Goal: Task Accomplishment & Management: Use online tool/utility

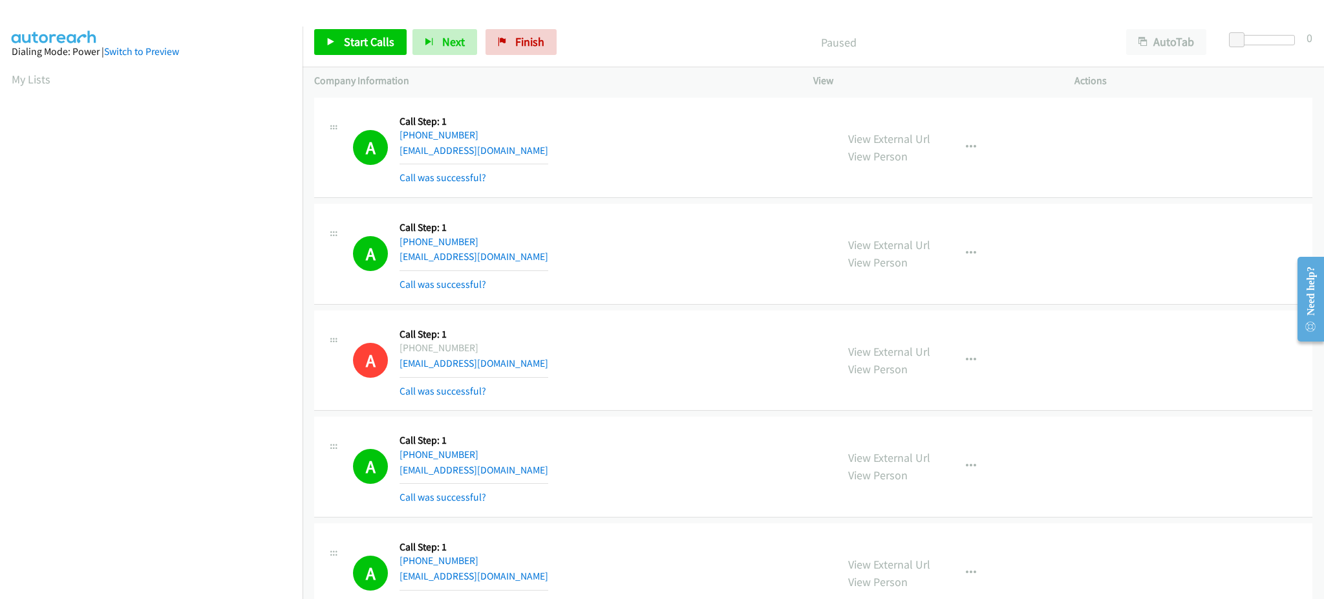
scroll to position [129, 0]
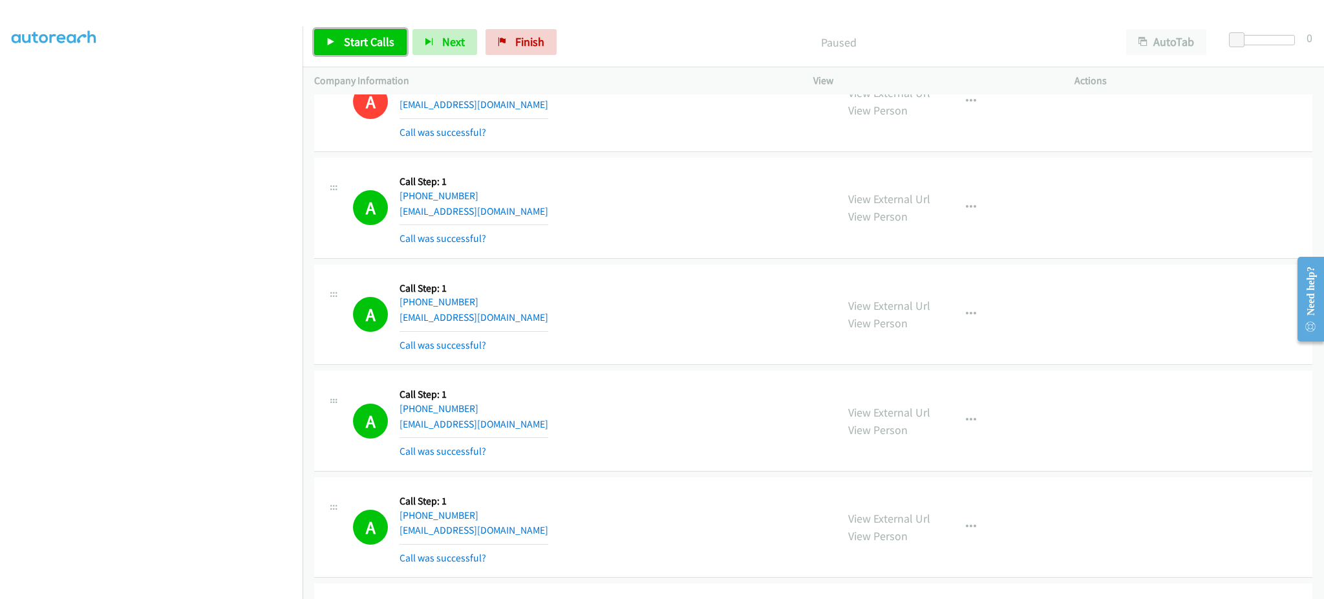
click at [361, 39] on span "Start Calls" at bounding box center [369, 41] width 50 height 15
click at [358, 50] on link "Pause" at bounding box center [349, 42] width 71 height 26
click at [365, 42] on span "Start Calls" at bounding box center [369, 41] width 50 height 15
click at [363, 49] on link "Pause" at bounding box center [349, 42] width 71 height 26
click at [372, 43] on span "Start Calls" at bounding box center [369, 41] width 50 height 15
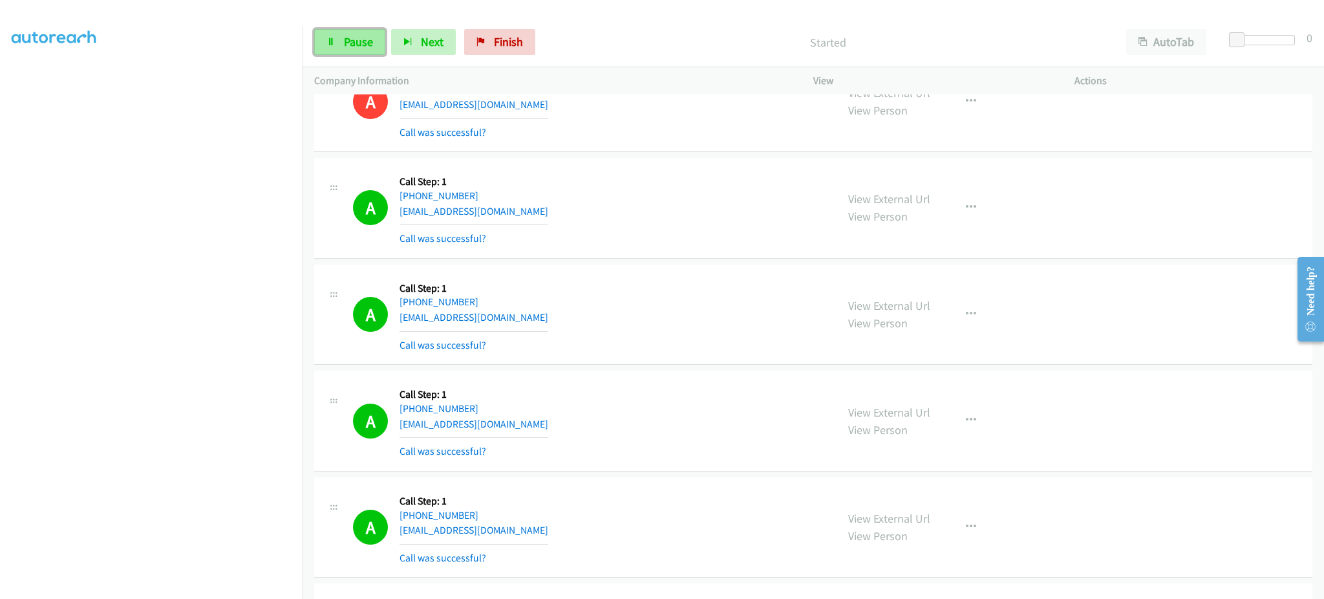
click at [370, 52] on link "Pause" at bounding box center [349, 42] width 71 height 26
click at [368, 66] on div "Start Calls Pause Next Finish Paused AutoTab AutoTab 0" at bounding box center [814, 42] width 1022 height 50
click at [361, 45] on span "Start Calls" at bounding box center [369, 41] width 50 height 15
drag, startPoint x: 348, startPoint y: 41, endPoint x: 265, endPoint y: 6, distance: 89.6
click at [347, 41] on span "Pause" at bounding box center [358, 41] width 29 height 15
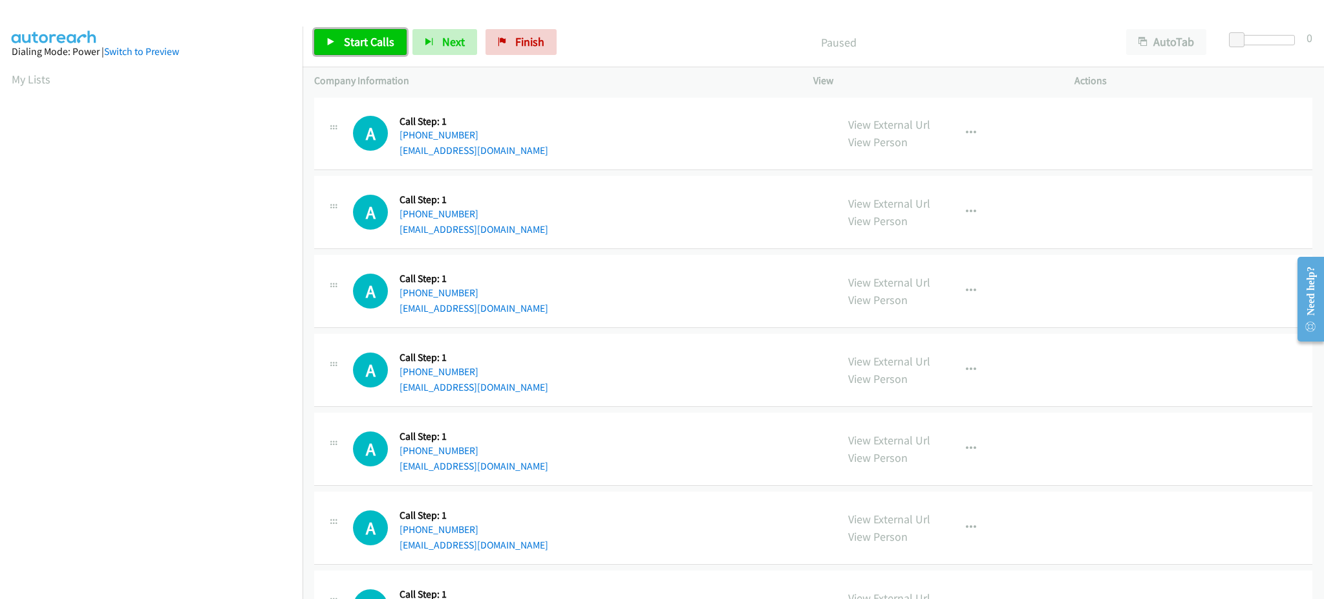
click at [364, 46] on span "Start Calls" at bounding box center [369, 41] width 50 height 15
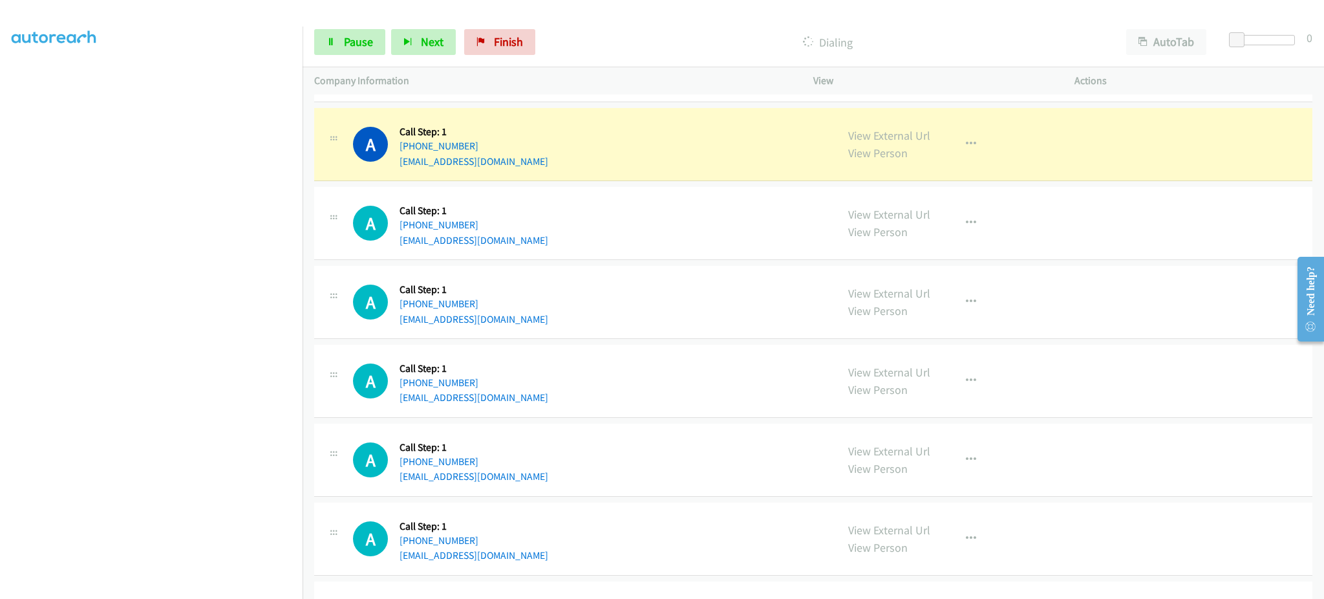
scroll to position [517, 0]
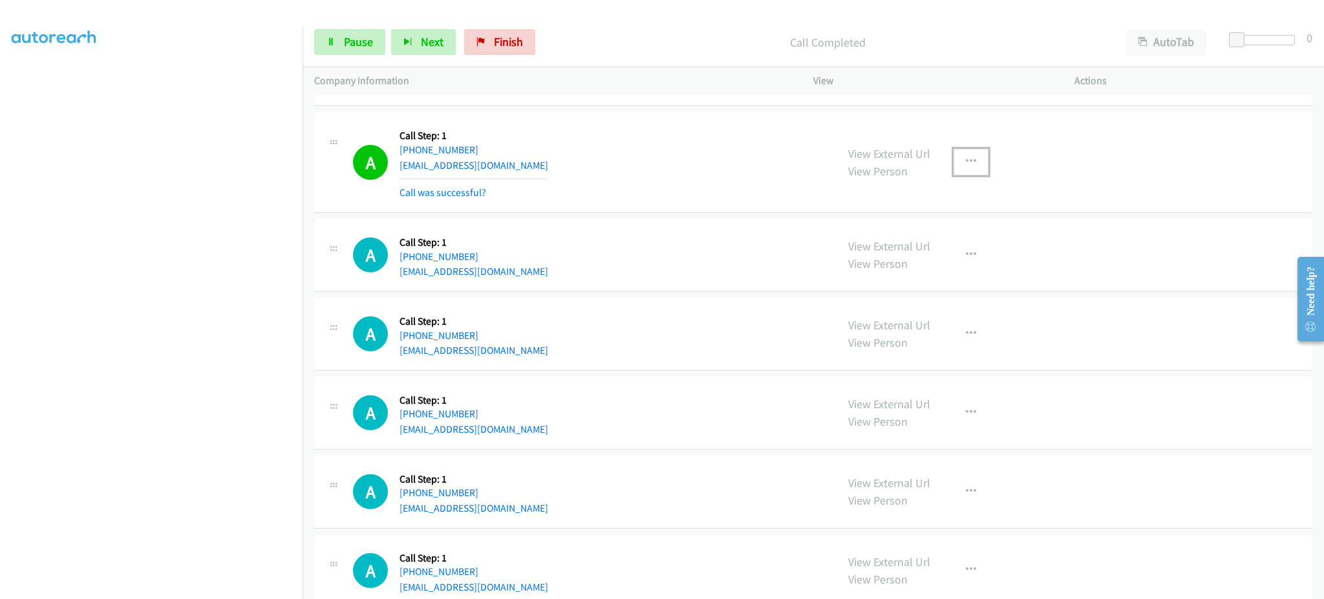
click at [954, 164] on button "button" at bounding box center [971, 162] width 35 height 26
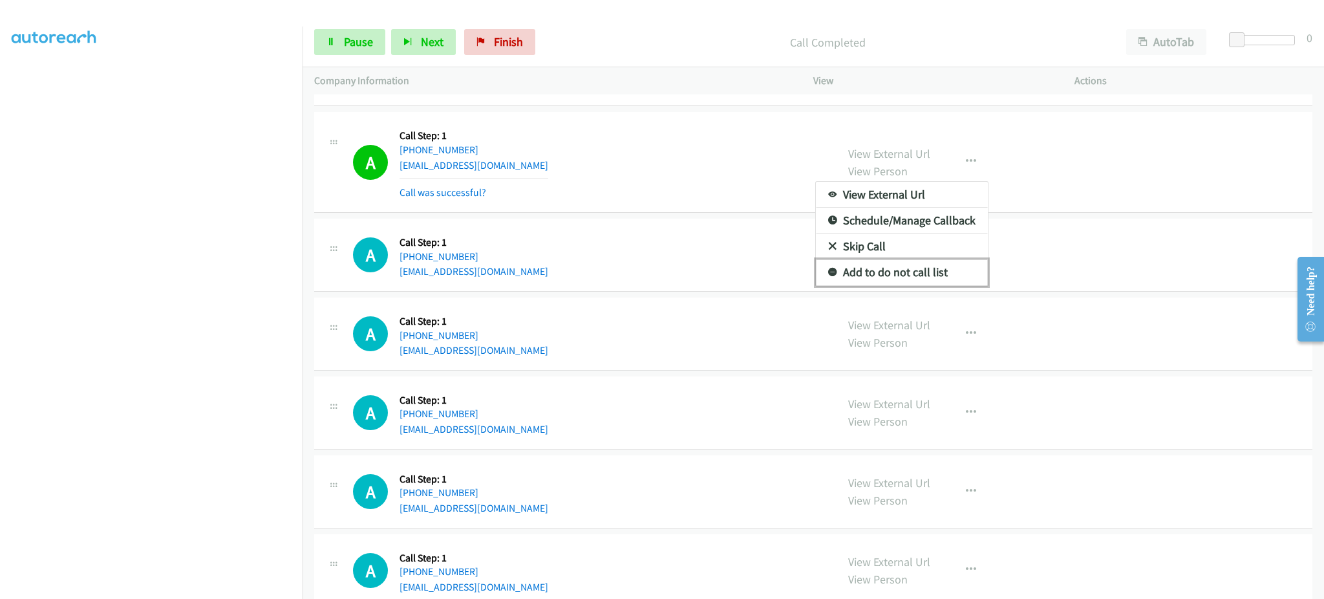
click at [928, 267] on link "Add to do not call list" at bounding box center [902, 272] width 172 height 26
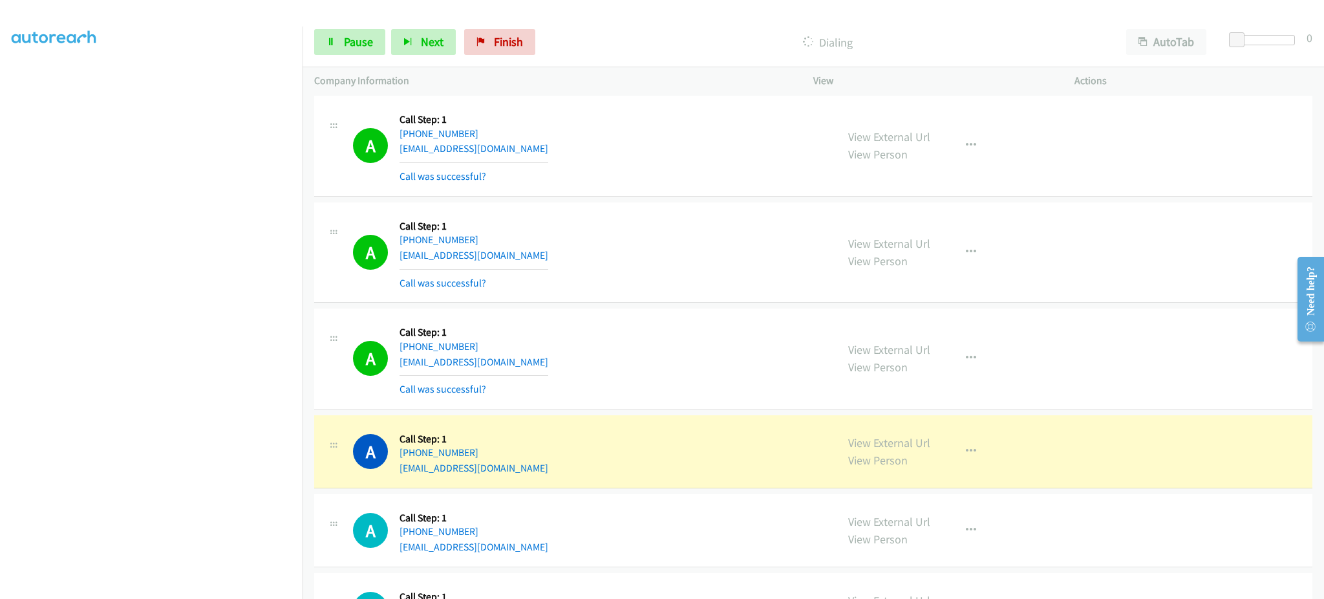
scroll to position [2069, 0]
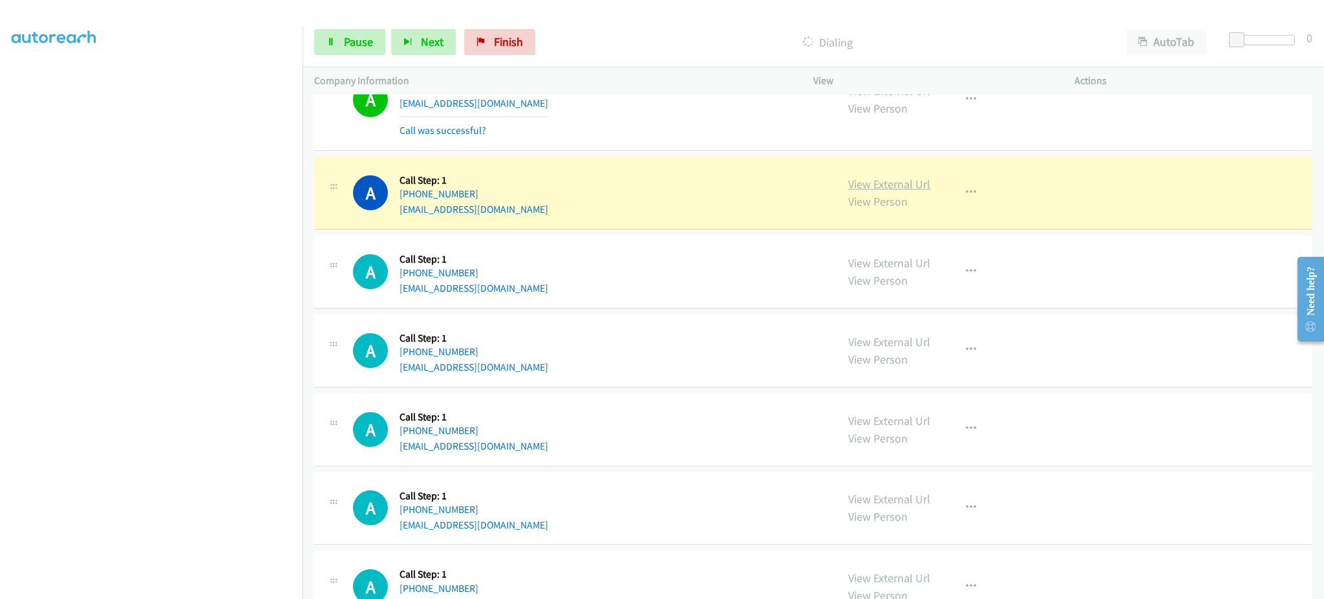
click at [894, 178] on link "View External Url" at bounding box center [889, 184] width 82 height 15
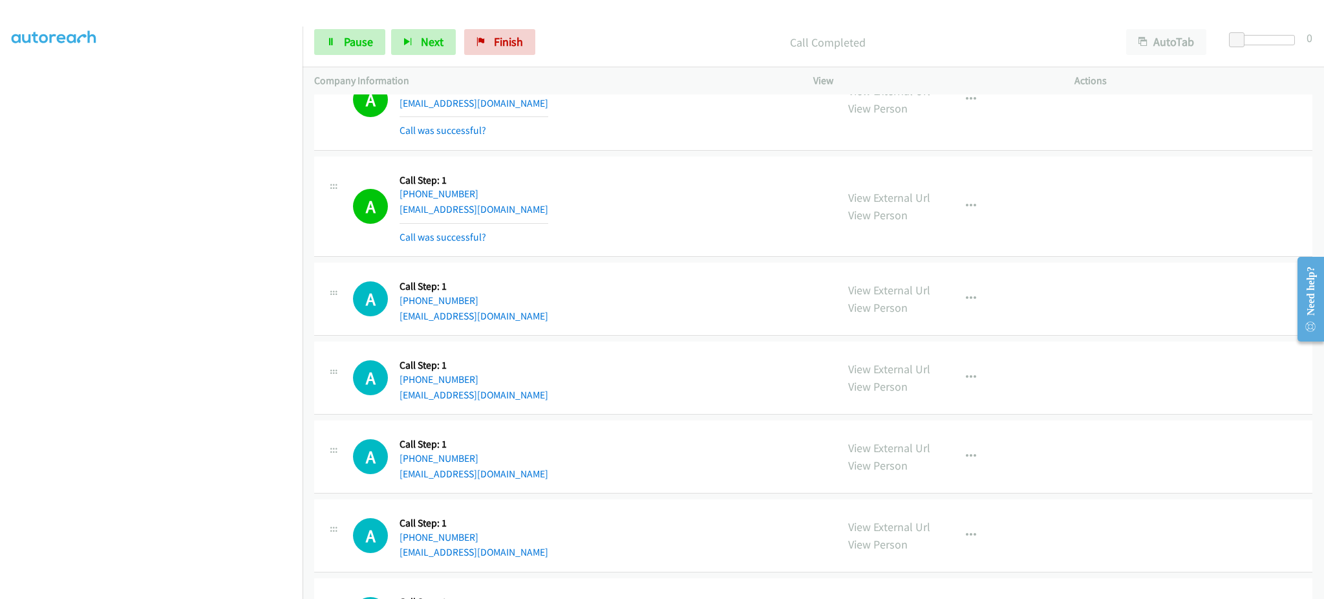
click at [983, 217] on div "View External Url View Person View External Url Email Schedule/Manage Callback …" at bounding box center [973, 206] width 273 height 77
click at [966, 208] on icon "button" at bounding box center [971, 206] width 10 height 10
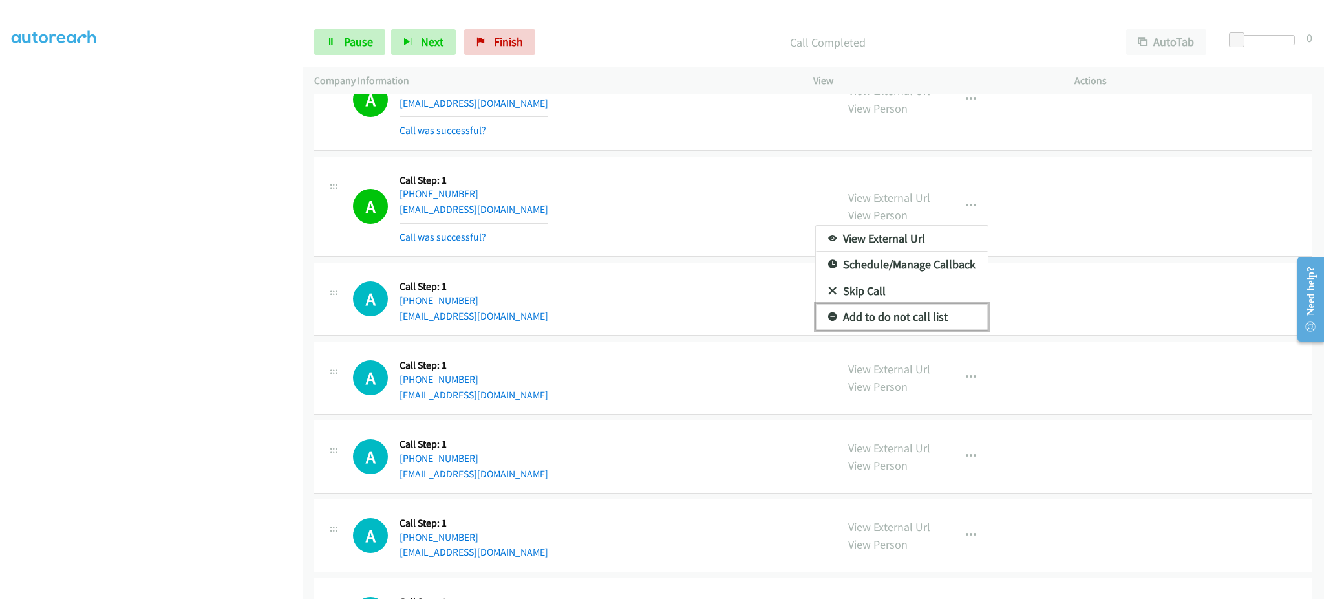
click at [943, 314] on link "Add to do not call list" at bounding box center [902, 317] width 172 height 26
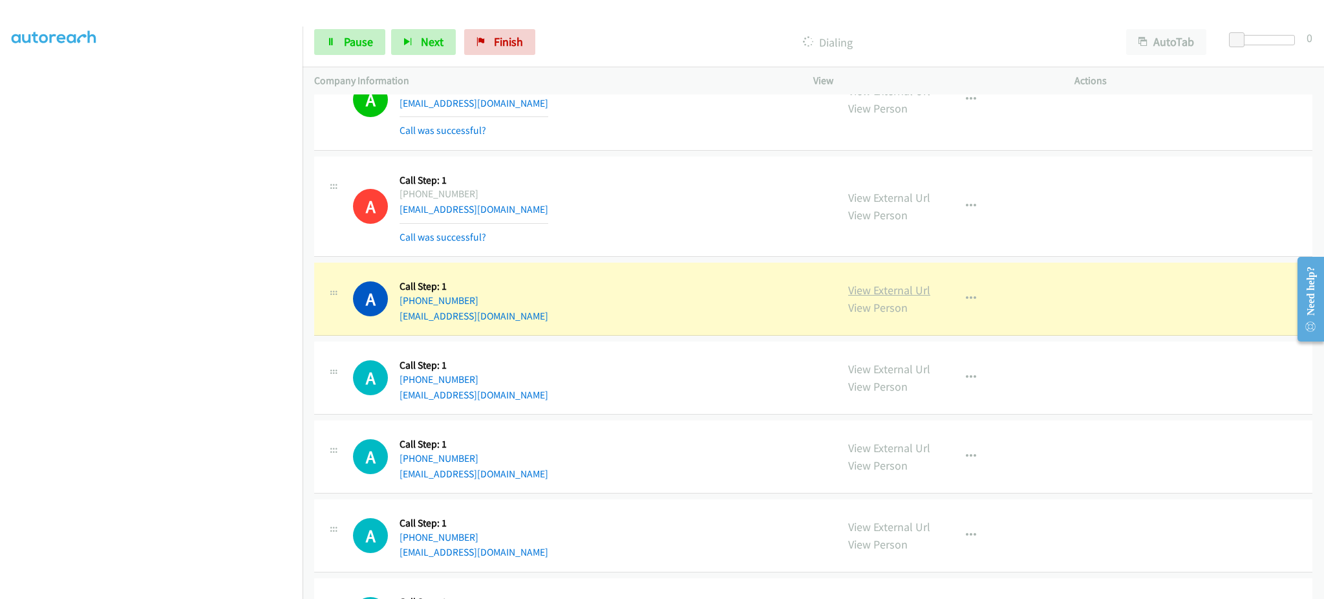
click at [875, 293] on link "View External Url" at bounding box center [889, 290] width 82 height 15
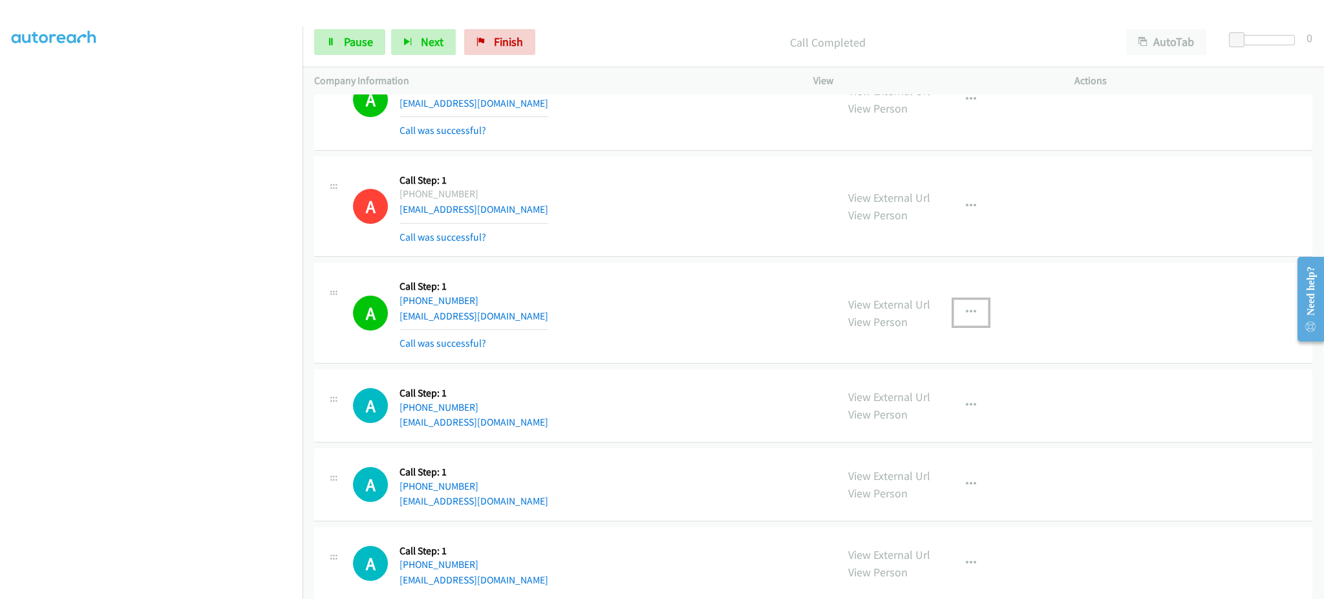
click at [976, 322] on button "button" at bounding box center [971, 312] width 35 height 26
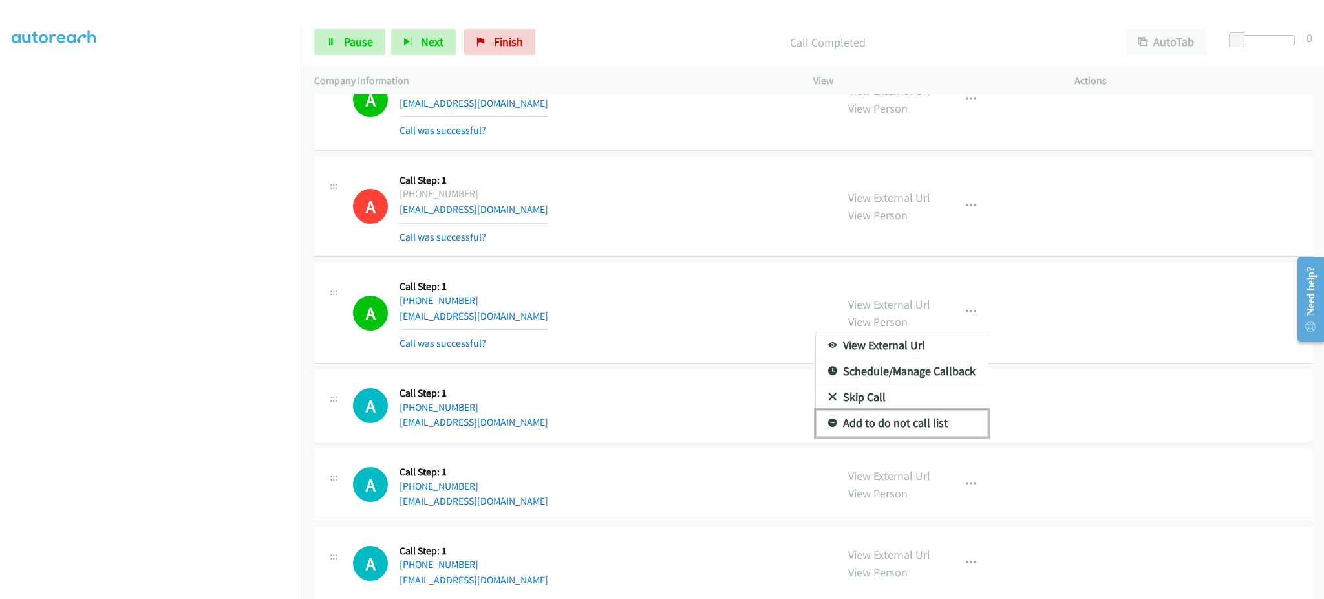
click at [936, 419] on link "Add to do not call list" at bounding box center [902, 423] width 172 height 26
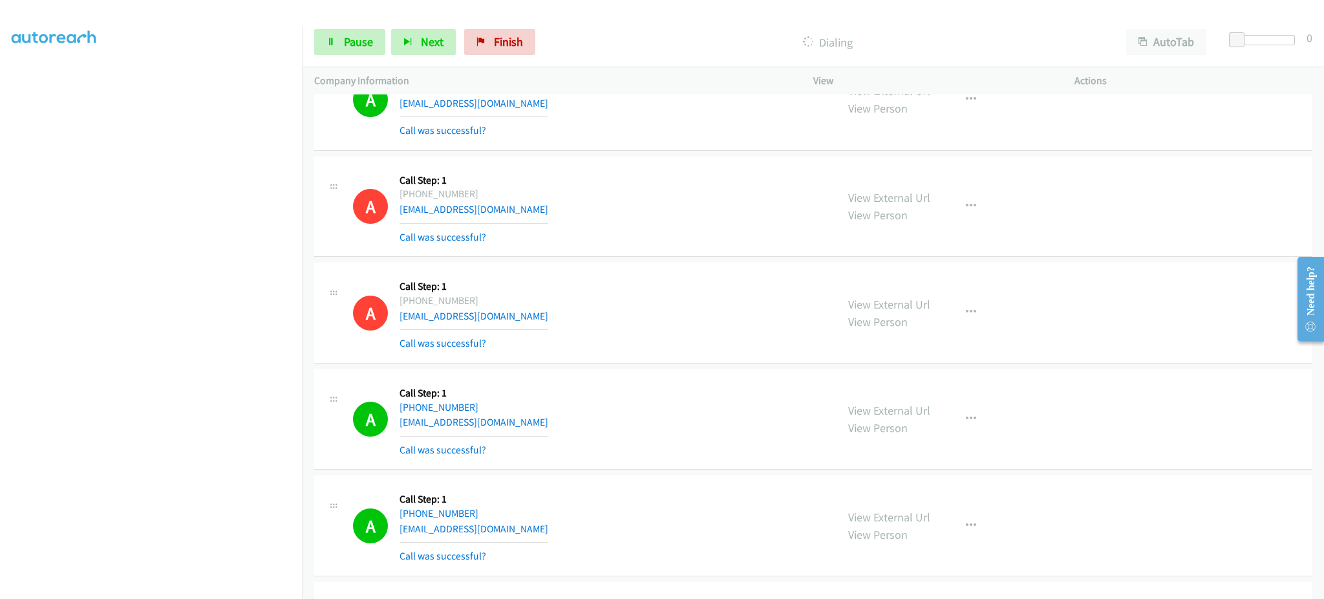
click at [241, 585] on section at bounding box center [151, 292] width 279 height 619
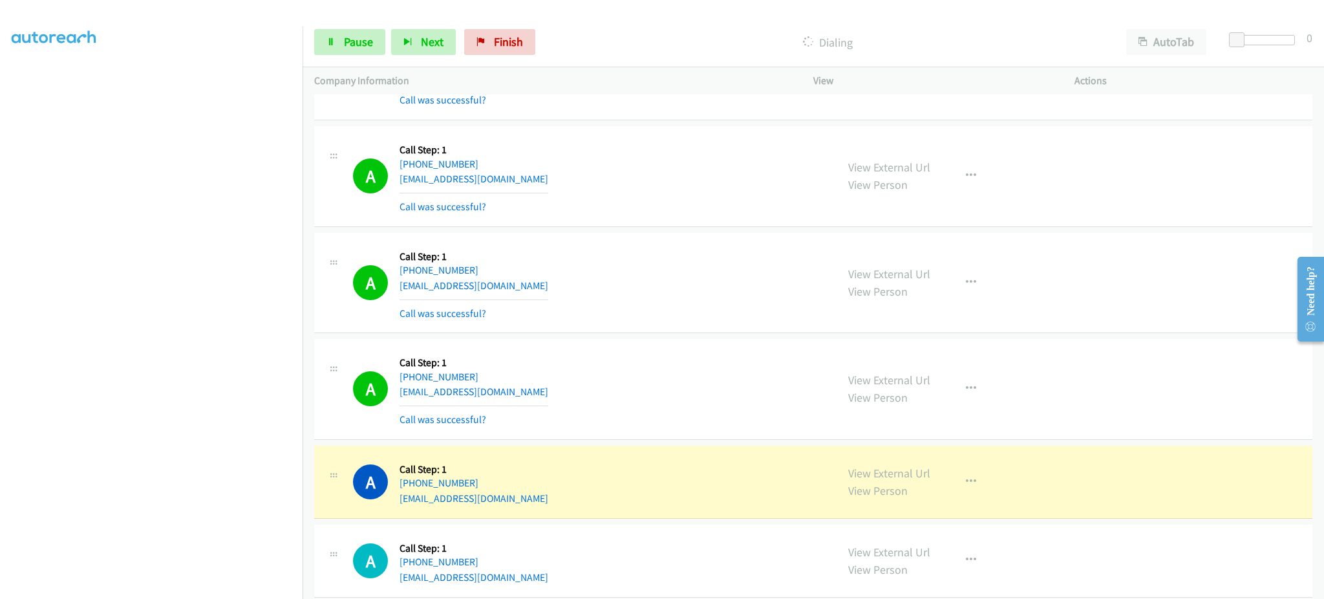
scroll to position [2586, 0]
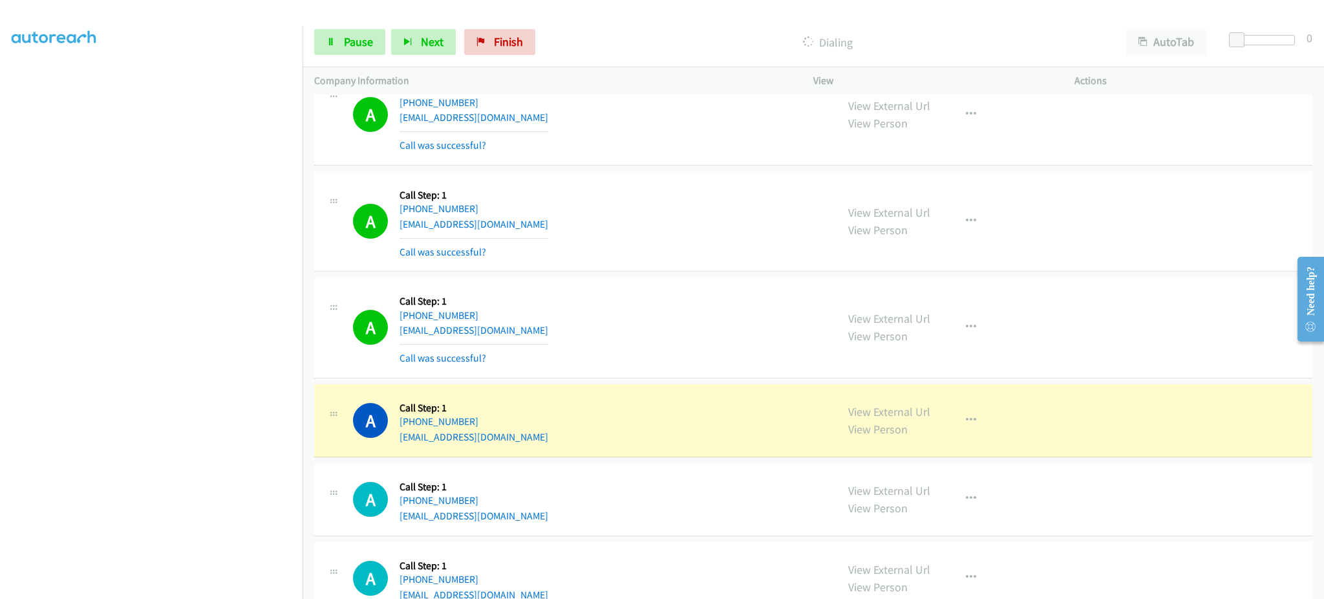
click at [900, 403] on div "View External Url View Person" at bounding box center [889, 420] width 82 height 35
click at [895, 411] on link "View External Url" at bounding box center [889, 411] width 82 height 15
drag, startPoint x: 369, startPoint y: 43, endPoint x: 363, endPoint y: 7, distance: 36.1
click at [369, 43] on span "Pause" at bounding box center [358, 41] width 29 height 15
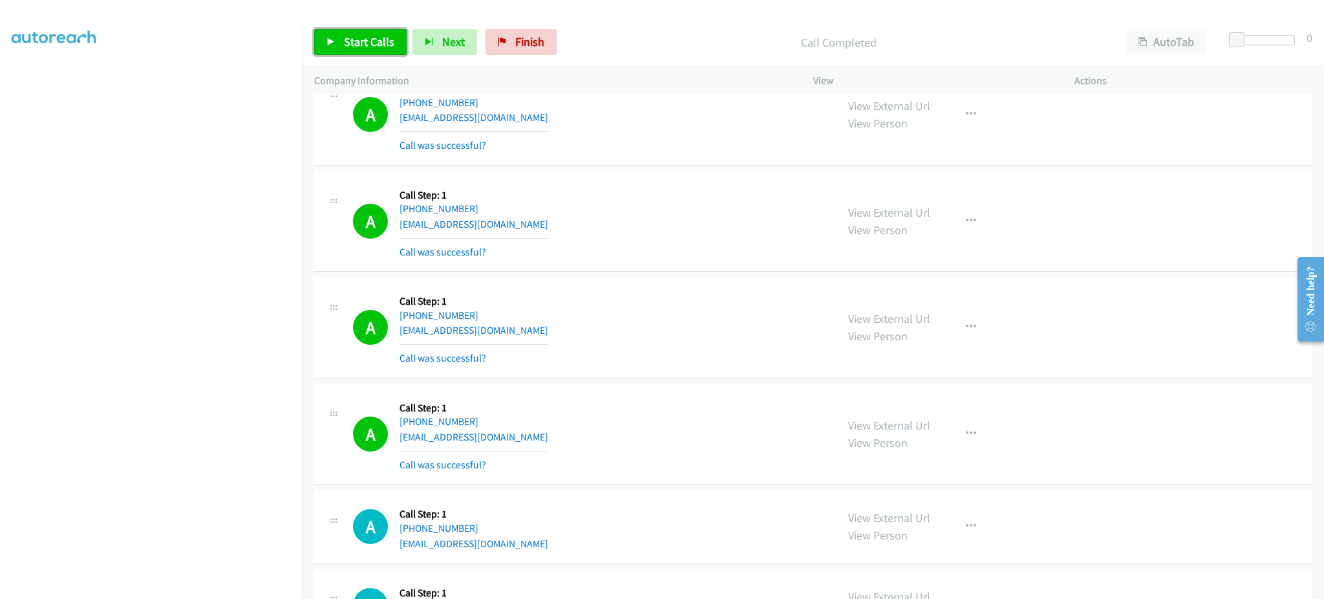
click at [374, 40] on span "Start Calls" at bounding box center [369, 41] width 50 height 15
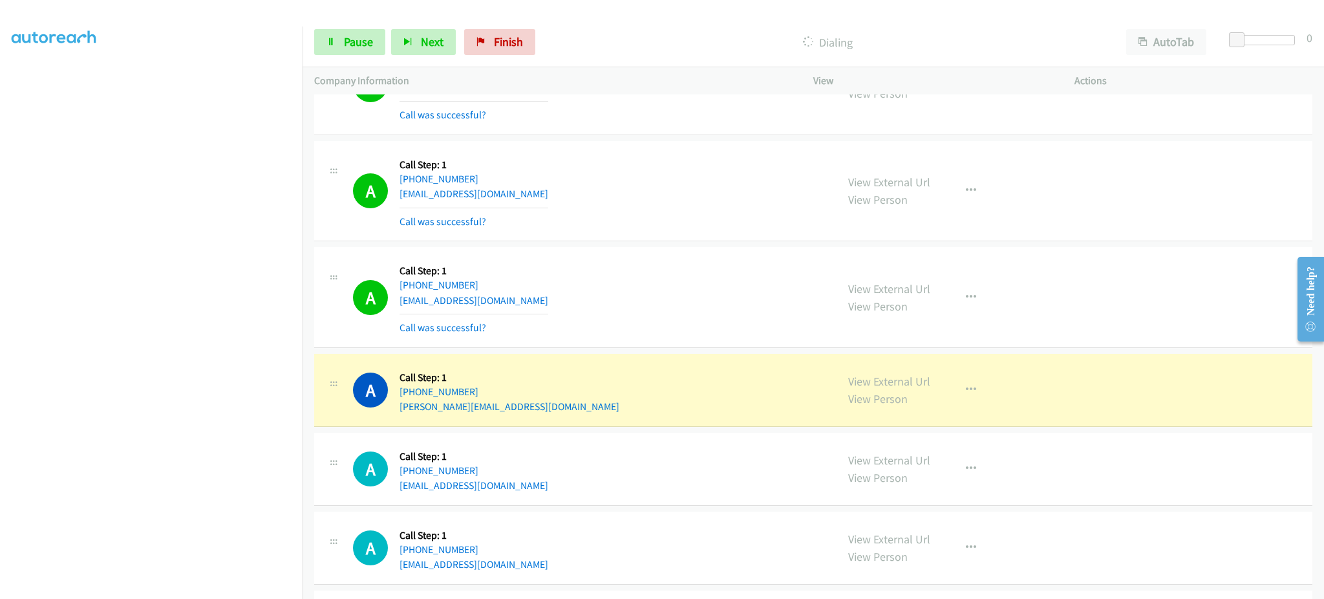
scroll to position [3103, 0]
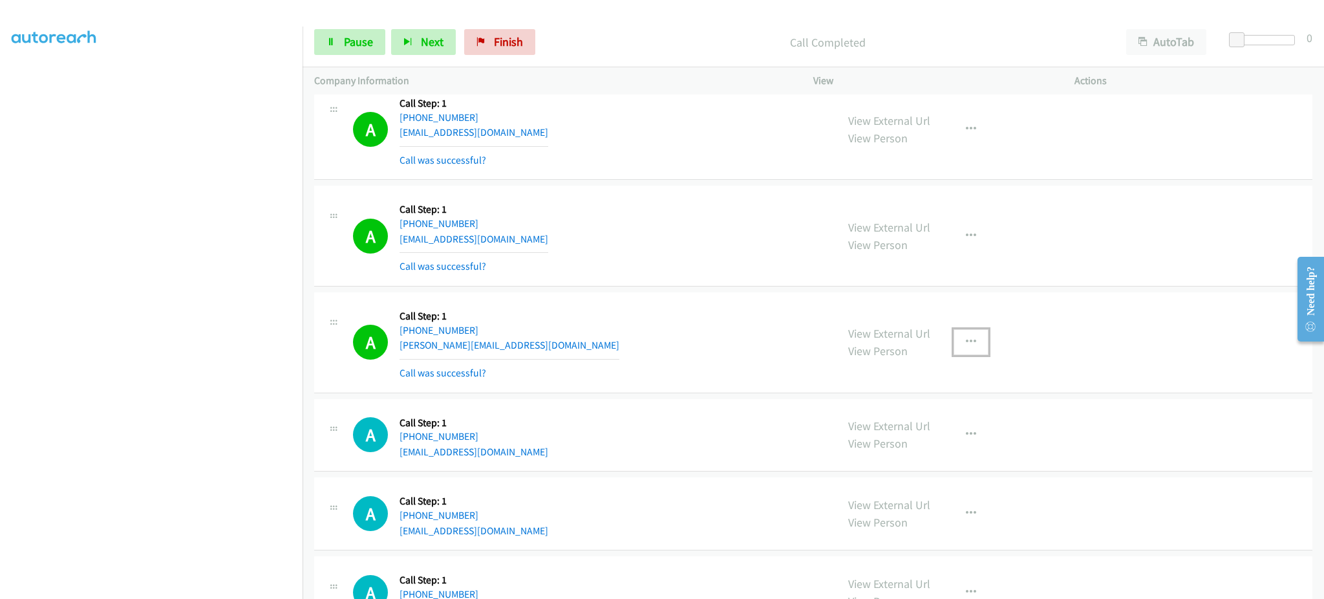
click at [966, 344] on icon "button" at bounding box center [971, 342] width 10 height 10
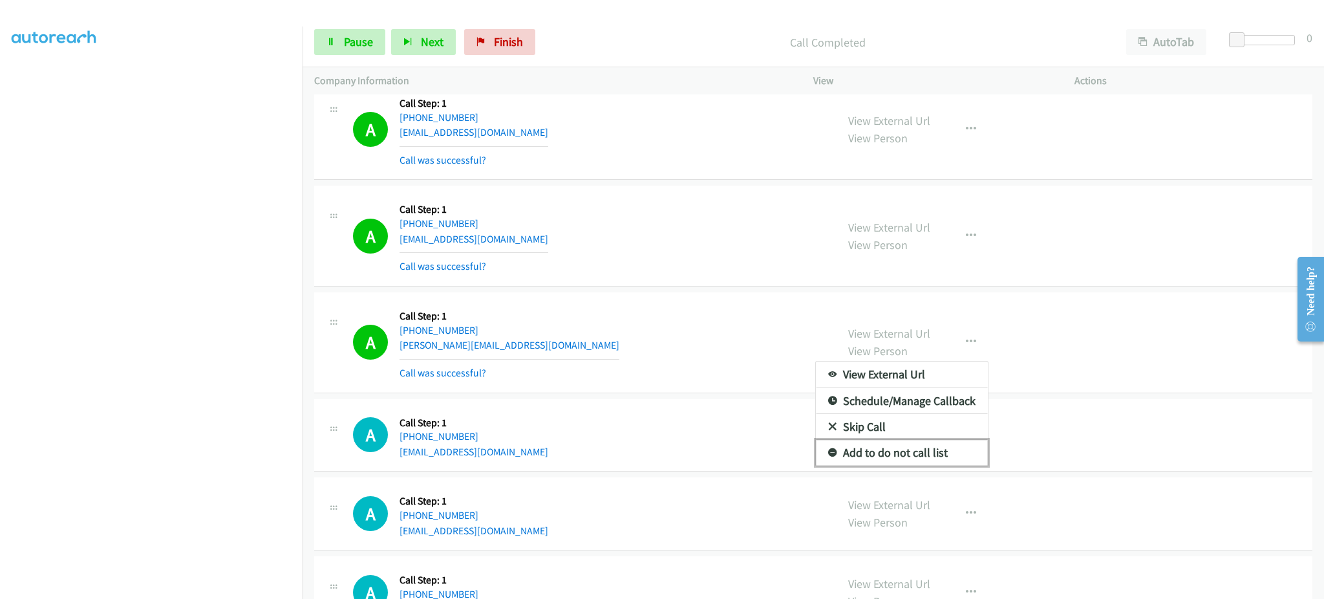
click at [962, 449] on link "Add to do not call list" at bounding box center [902, 453] width 172 height 26
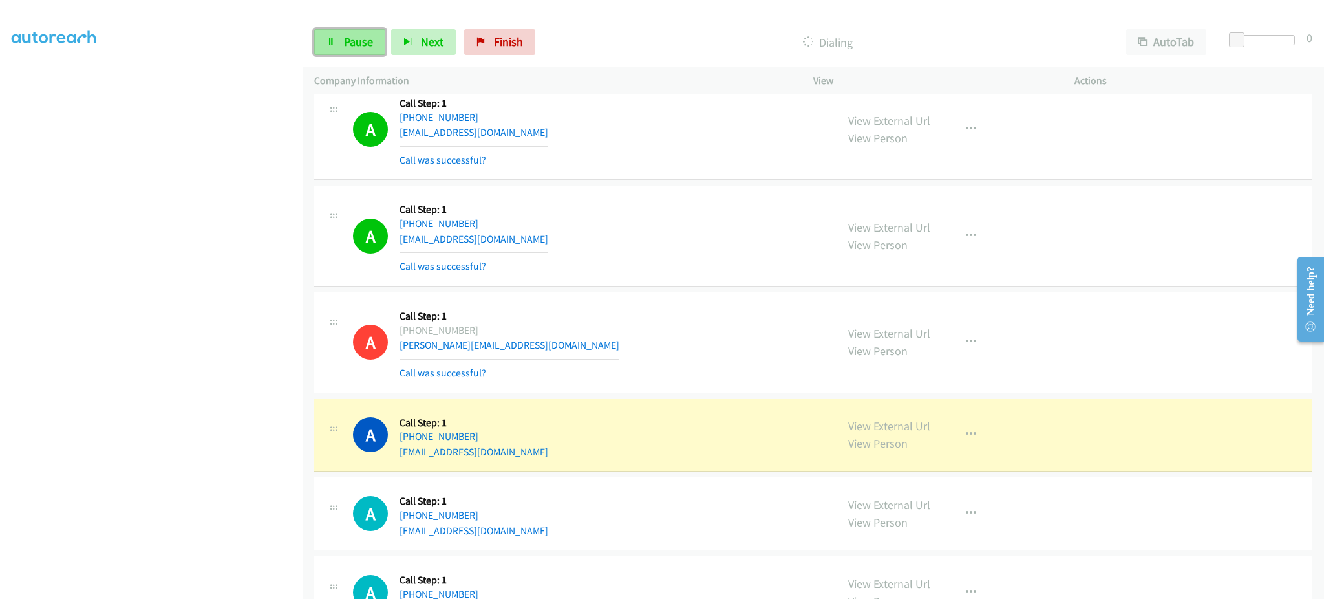
click at [372, 44] on link "Pause" at bounding box center [349, 42] width 71 height 26
